Goal: Entertainment & Leisure: Consume media (video, audio)

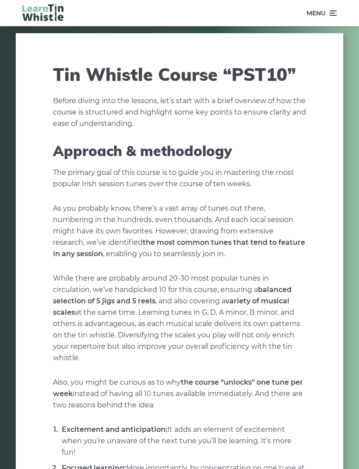
click at [326, 13] on span "Menu" at bounding box center [321, 13] width 30 height 22
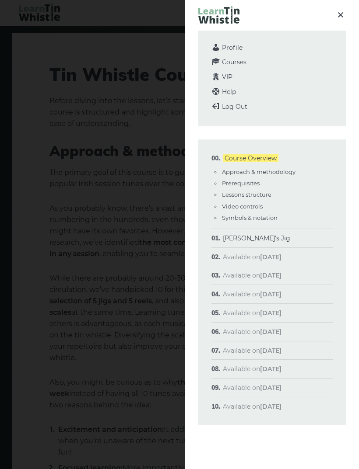
click at [262, 236] on link "[PERSON_NAME]’s Jig" at bounding box center [256, 238] width 67 height 8
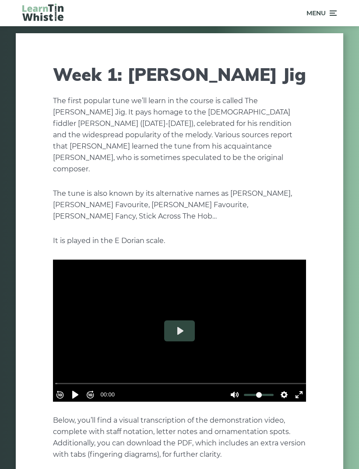
click at [184, 321] on button "Play" at bounding box center [179, 331] width 31 height 21
click at [186, 321] on button "Play" at bounding box center [179, 331] width 31 height 21
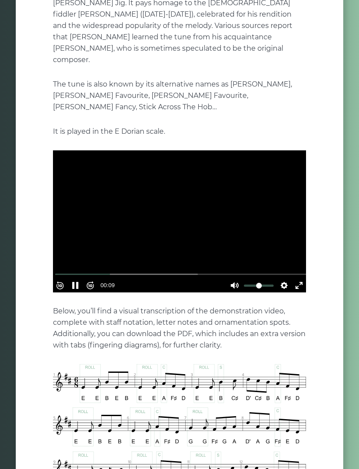
scroll to position [109, 0]
click at [263, 270] on input "Seek" at bounding box center [181, 274] width 252 height 8
type input "*****"
type input "****"
type input "*****"
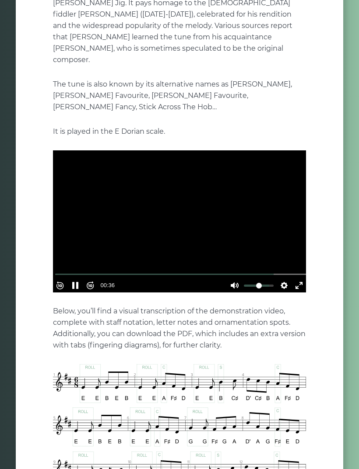
type input "*"
click at [82, 279] on button "Pause Play" at bounding box center [75, 286] width 14 height 14
type input "*****"
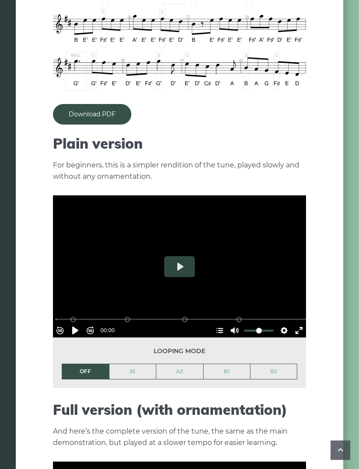
click at [188, 257] on button "Play" at bounding box center [179, 267] width 31 height 21
click at [76, 324] on button "Pause Play" at bounding box center [75, 331] width 14 height 14
click at [179, 364] on link "A2" at bounding box center [179, 371] width 47 height 15
click at [133, 364] on link "A1" at bounding box center [132, 371] width 47 height 15
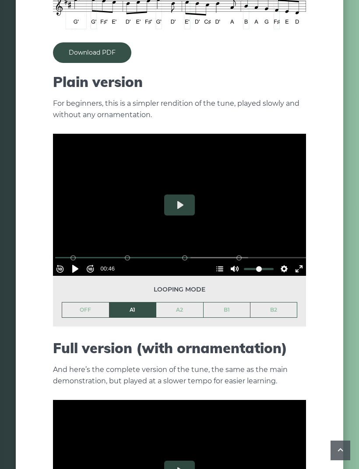
scroll to position [833, 0]
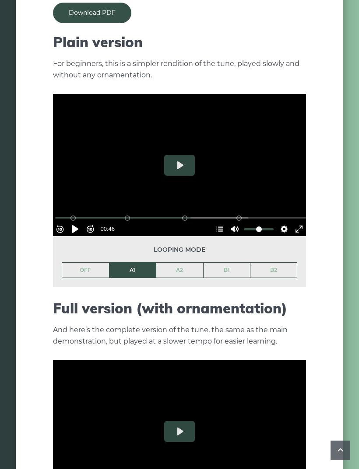
click at [233, 263] on link "B1" at bounding box center [226, 270] width 47 height 15
click at [82, 222] on button "Pause Play" at bounding box center [75, 229] width 14 height 14
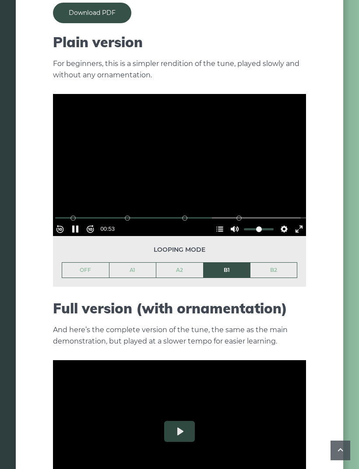
click at [82, 222] on button "Pause Play" at bounding box center [75, 229] width 14 height 14
click at [223, 262] on li "B1" at bounding box center [226, 270] width 47 height 16
click at [89, 263] on link "OFF" at bounding box center [85, 270] width 47 height 15
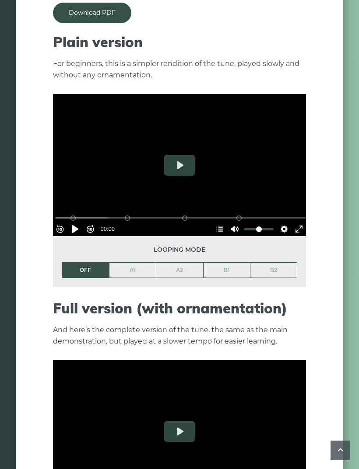
click at [189, 155] on button "Play" at bounding box center [179, 165] width 31 height 21
click at [80, 222] on button "Pause Play" at bounding box center [75, 229] width 14 height 14
click at [182, 161] on button "Play" at bounding box center [179, 165] width 31 height 21
click at [81, 222] on button "Pause Play" at bounding box center [75, 229] width 14 height 14
type input "*****"
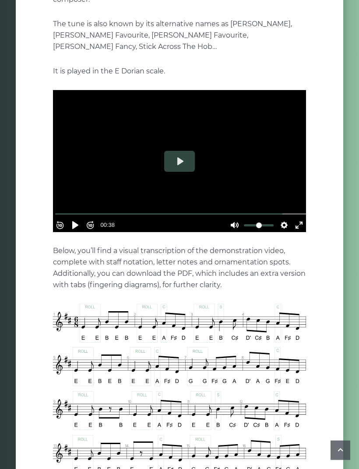
scroll to position [163, 0]
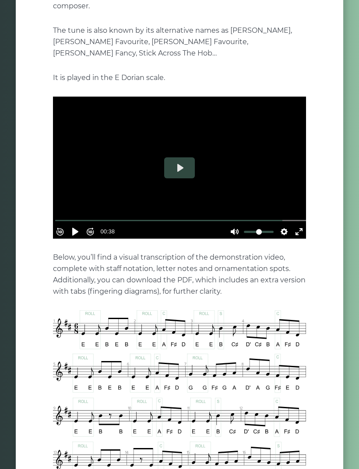
click at [182, 157] on button "Play" at bounding box center [179, 167] width 31 height 21
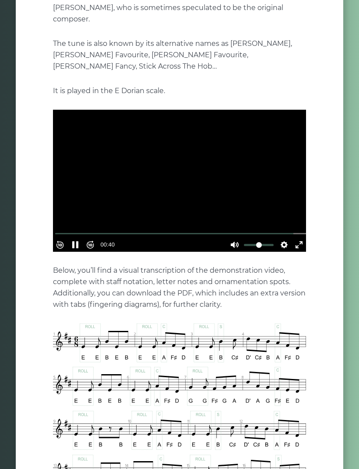
scroll to position [152, 0]
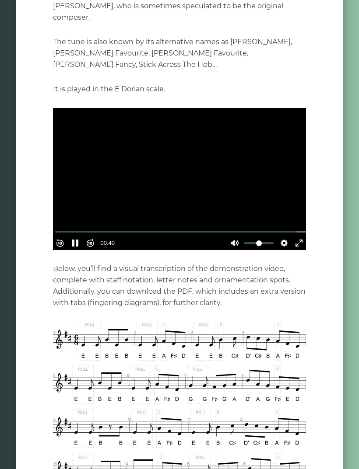
click at [215, 213] on div "Rewind 10s Pause Play Forward 10s % buffered 00:00 00:40 Unmute Mute Settings C…" at bounding box center [179, 232] width 253 height 38
click at [287, 213] on div "Rewind 10s Pause Play Forward 10s % buffered 00:00 00:41 Unmute Mute Settings C…" at bounding box center [179, 232] width 253 height 38
type input "***"
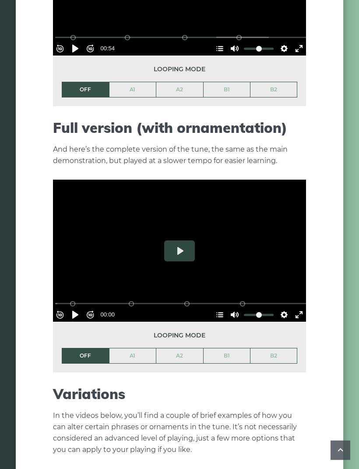
scroll to position [1015, 0]
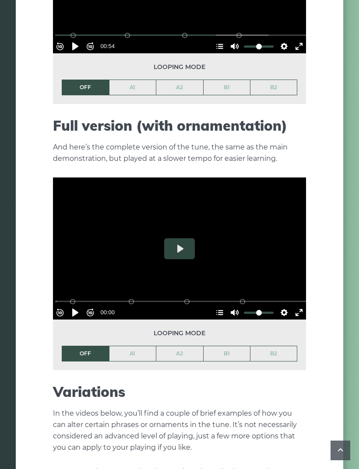
click at [184, 238] on button "Play" at bounding box center [179, 248] width 31 height 21
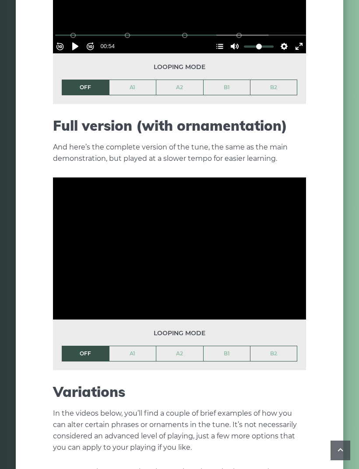
type input "***"
